Goal: Entertainment & Leisure: Consume media (video, audio)

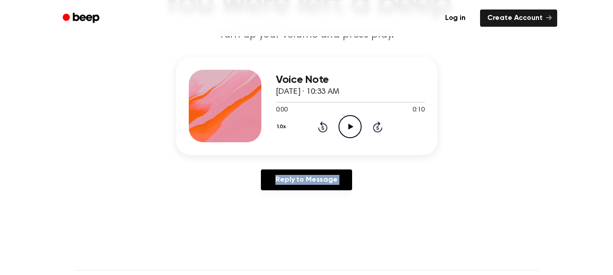
drag, startPoint x: 523, startPoint y: 197, endPoint x: 561, endPoint y: 287, distance: 98.2
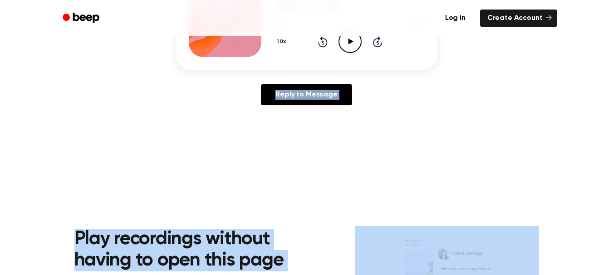
click at [306, 185] on main "You were left a beep Turn up your volume and press play. Voice Note [DATE] · 10…" at bounding box center [306, 109] width 613 height 559
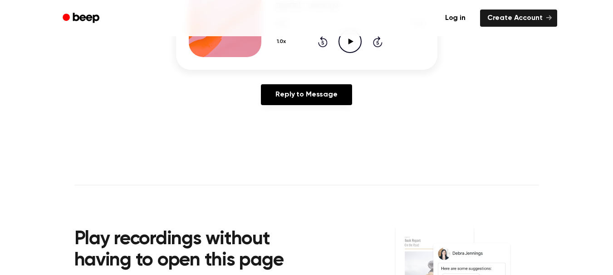
click at [355, 39] on icon "Play Audio" at bounding box center [349, 41] width 23 height 23
click at [351, 44] on icon "Play Audio" at bounding box center [349, 41] width 23 height 23
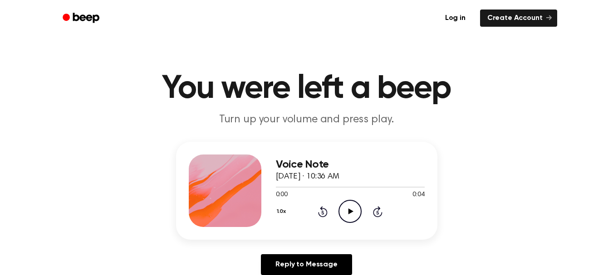
click at [352, 214] on icon "Play Audio" at bounding box center [349, 211] width 23 height 23
click at [346, 214] on icon "Play Audio" at bounding box center [349, 211] width 23 height 23
drag, startPoint x: 346, startPoint y: 214, endPoint x: 340, endPoint y: 34, distance: 179.8
